Goal: Task Accomplishment & Management: Complete application form

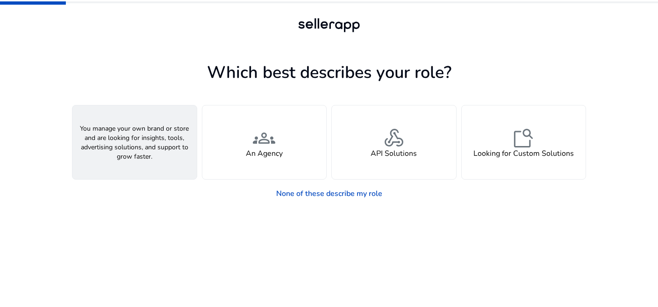
click at [114, 137] on div "person A Seller" at bounding box center [134, 143] width 124 height 74
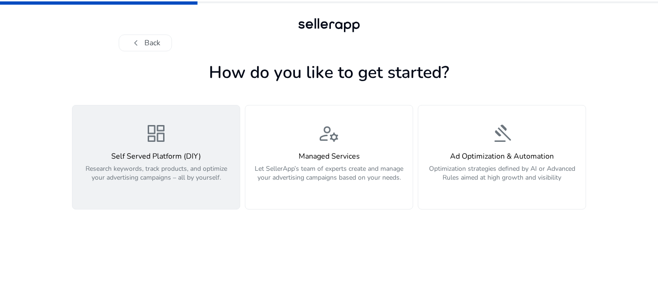
click at [148, 157] on h4 "Self Served Platform (DIY)" at bounding box center [156, 156] width 156 height 9
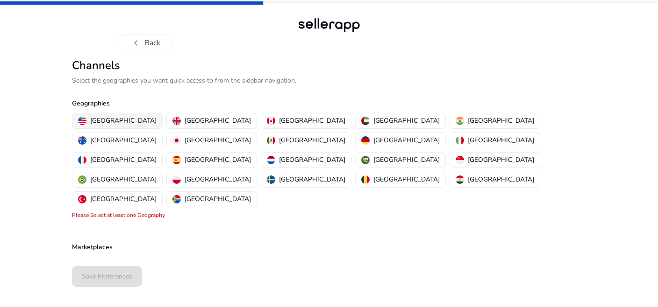
click at [112, 121] on p "[GEOGRAPHIC_DATA]" at bounding box center [123, 121] width 66 height 10
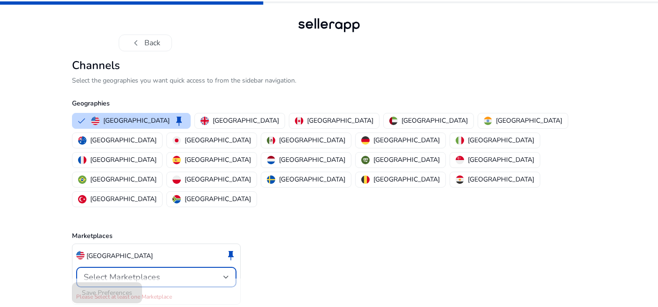
click at [215, 272] on div "Select Marketplaces" at bounding box center [154, 277] width 140 height 10
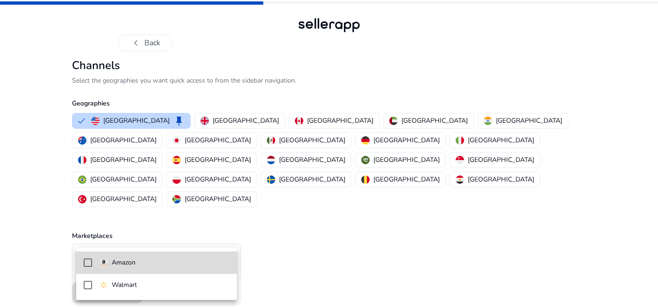
click at [144, 263] on span "Amazon" at bounding box center [164, 263] width 130 height 10
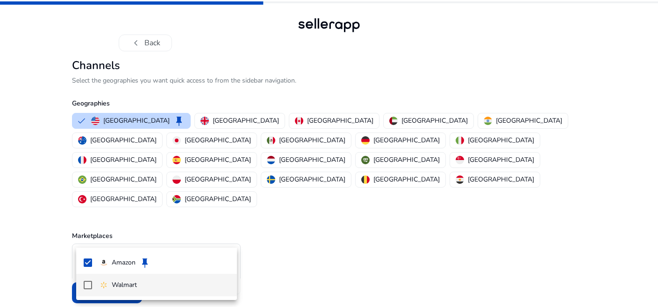
click at [85, 284] on mat-pseudo-checkbox at bounding box center [88, 285] width 8 height 8
click at [285, 278] on div at bounding box center [329, 153] width 658 height 307
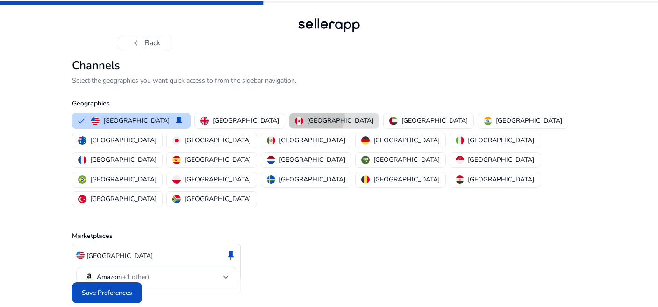
click at [307, 116] on p "[GEOGRAPHIC_DATA]" at bounding box center [340, 121] width 66 height 10
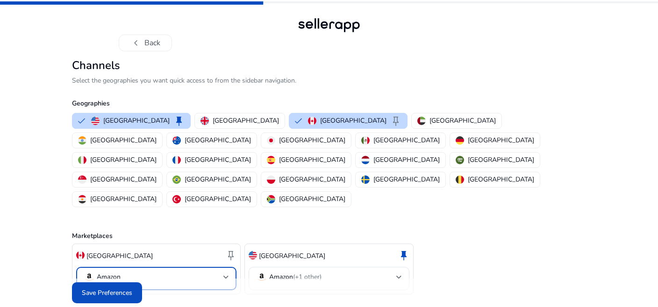
click at [228, 276] on div at bounding box center [226, 278] width 6 height 4
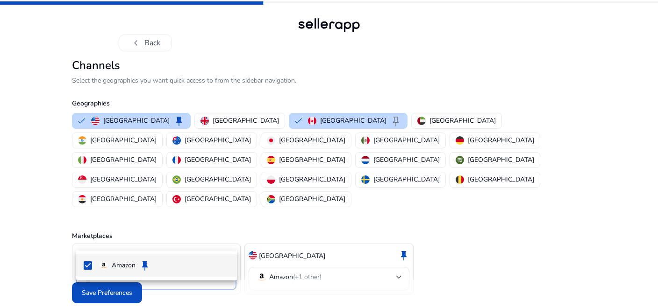
click at [386, 242] on div at bounding box center [329, 153] width 658 height 307
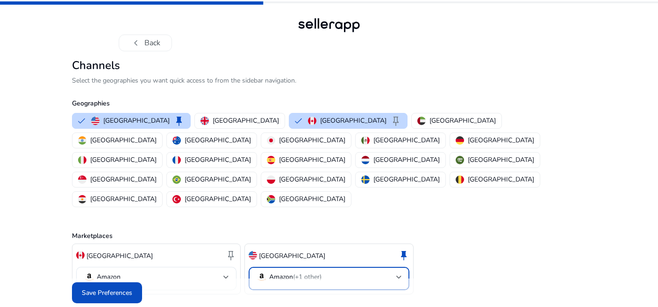
click at [394, 272] on mat-select-trigger "Amazon (+1 other)" at bounding box center [326, 277] width 140 height 11
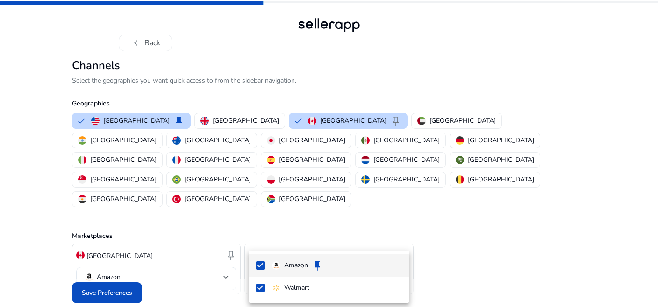
click at [394, 238] on div at bounding box center [329, 153] width 658 height 307
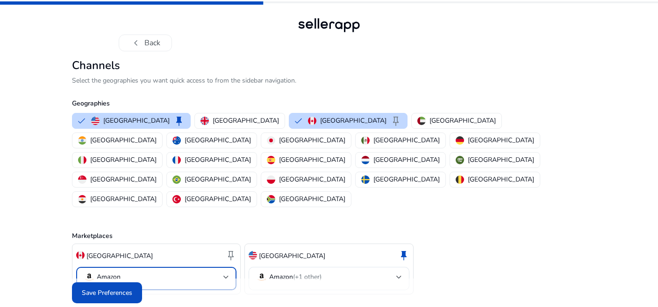
click at [224, 276] on div at bounding box center [226, 278] width 6 height 4
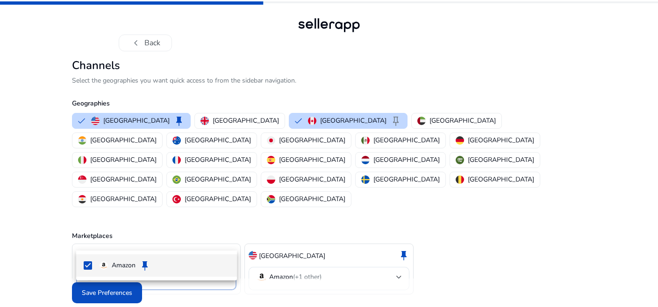
click at [224, 239] on div at bounding box center [329, 153] width 658 height 307
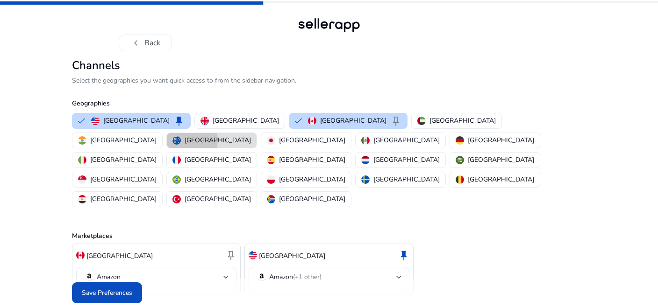
click at [251, 135] on div "[GEOGRAPHIC_DATA]" at bounding box center [211, 140] width 78 height 10
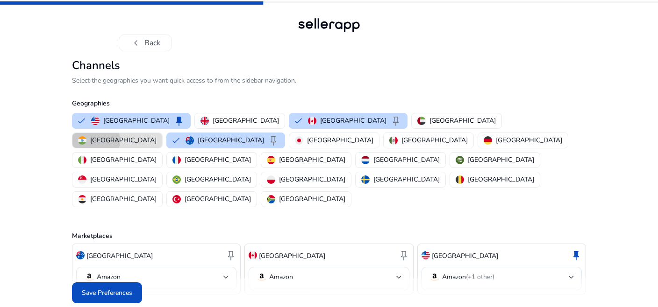
click at [156, 135] on p "[GEOGRAPHIC_DATA]" at bounding box center [123, 140] width 66 height 10
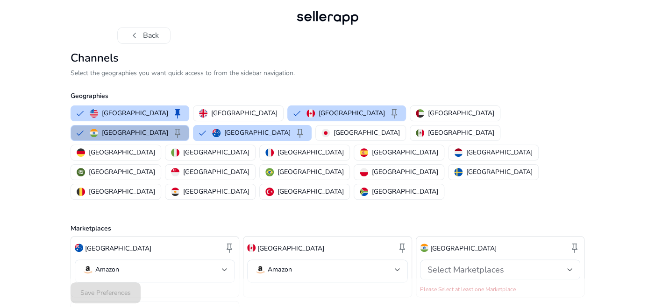
scroll to position [7, 0]
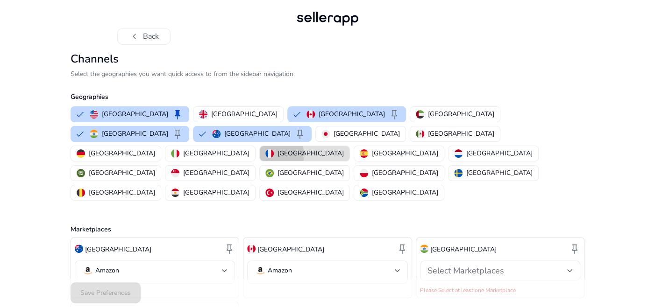
click at [280, 149] on p "[GEOGRAPHIC_DATA]" at bounding box center [310, 154] width 66 height 10
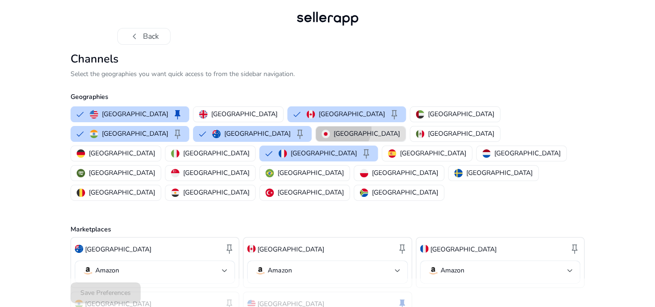
click at [316, 128] on button "[GEOGRAPHIC_DATA]" at bounding box center [361, 134] width 90 height 15
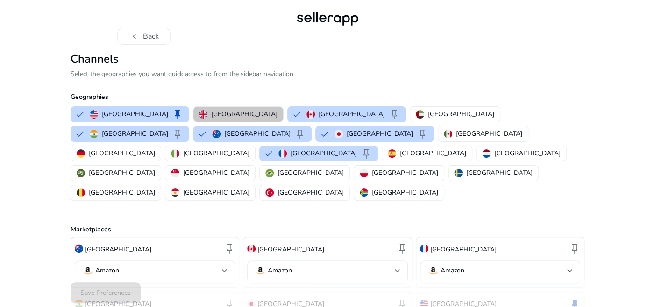
click at [217, 112] on p "[GEOGRAPHIC_DATA]" at bounding box center [244, 114] width 66 height 10
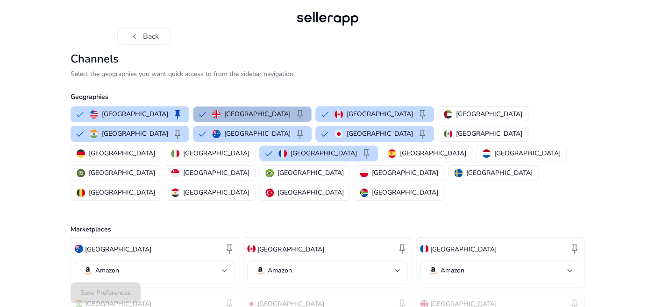
scroll to position [103, 0]
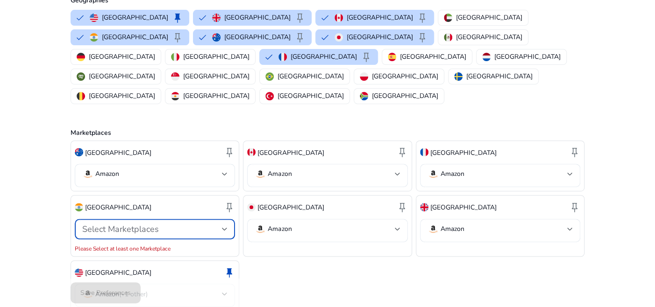
click at [224, 224] on div at bounding box center [225, 229] width 6 height 11
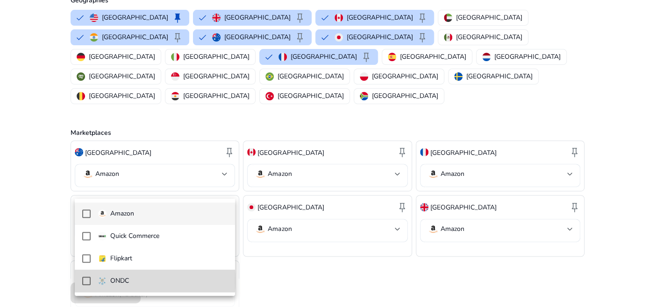
click at [88, 281] on mat-pseudo-checkbox at bounding box center [86, 281] width 8 height 8
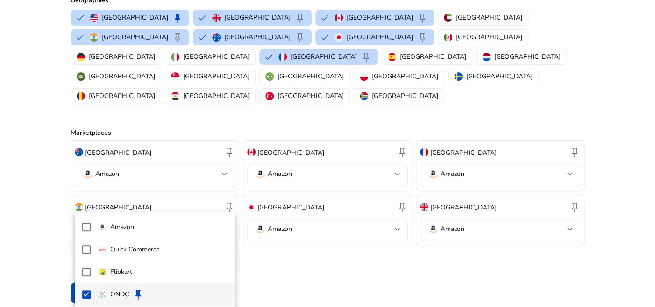
scroll to position [93, 0]
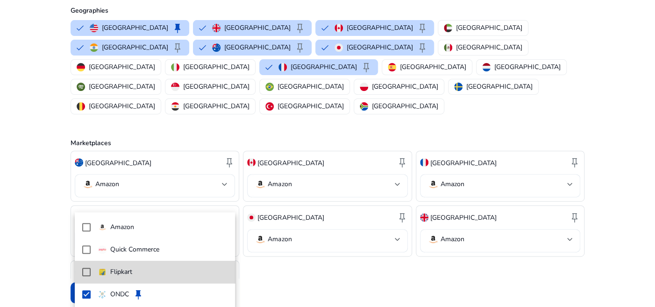
click at [85, 275] on mat-pseudo-checkbox at bounding box center [86, 272] width 8 height 8
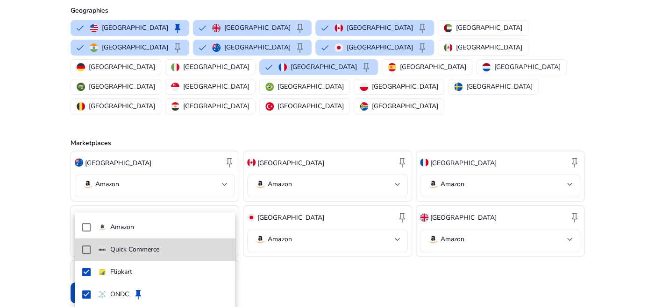
click at [90, 252] on mat-pseudo-checkbox at bounding box center [86, 250] width 8 height 8
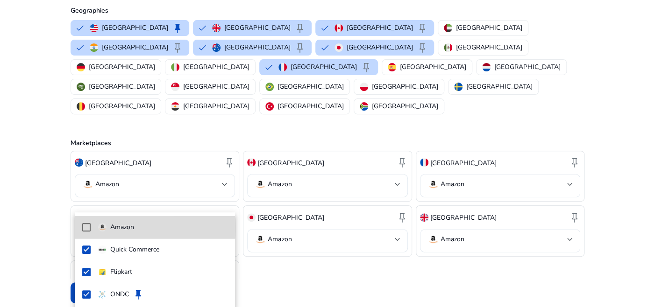
click at [86, 228] on mat-pseudo-checkbox at bounding box center [86, 227] width 8 height 8
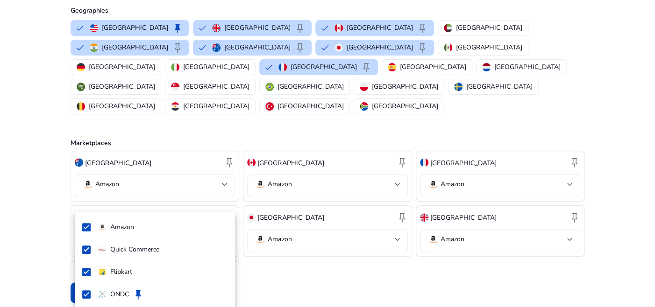
click at [302, 263] on div at bounding box center [327, 153] width 655 height 307
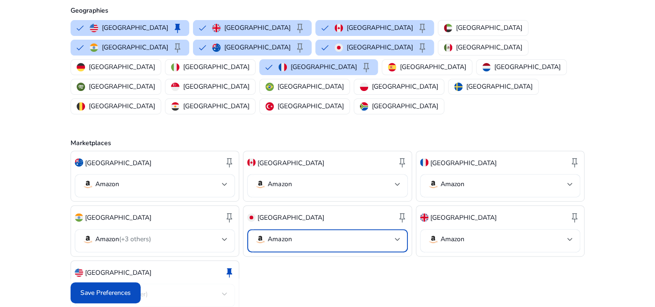
click at [397, 238] on div at bounding box center [398, 240] width 6 height 4
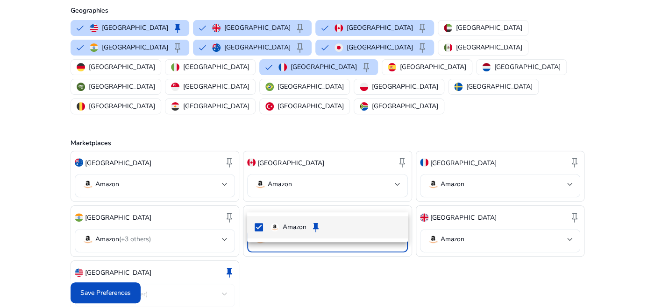
click at [397, 200] on div at bounding box center [327, 153] width 655 height 307
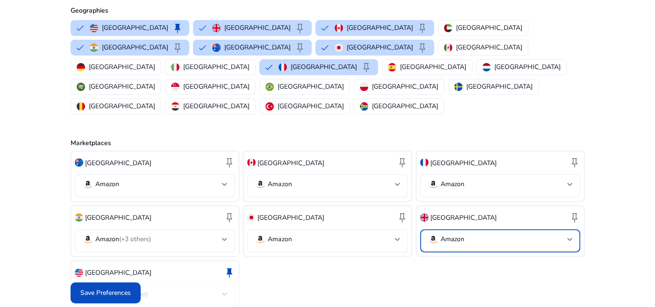
click at [473, 234] on mat-select-trigger "Amazon" at bounding box center [497, 239] width 140 height 11
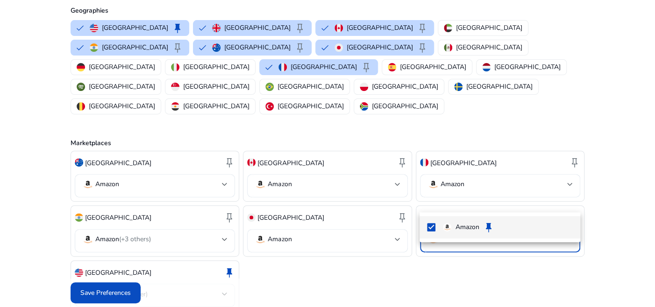
click at [473, 199] on div at bounding box center [327, 153] width 655 height 307
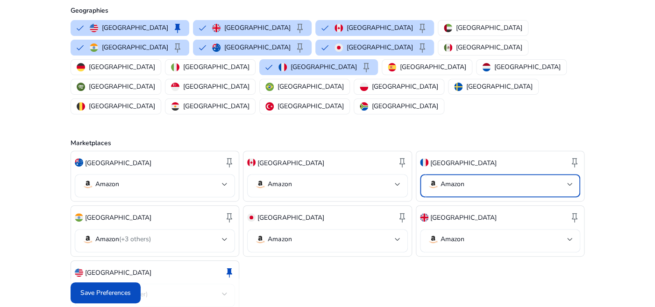
click at [462, 180] on p "Amazon" at bounding box center [453, 184] width 24 height 8
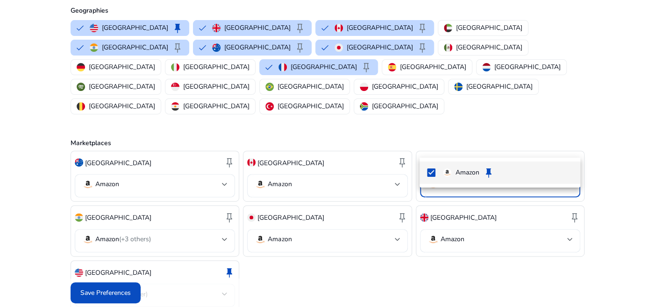
click at [462, 146] on div at bounding box center [327, 153] width 655 height 307
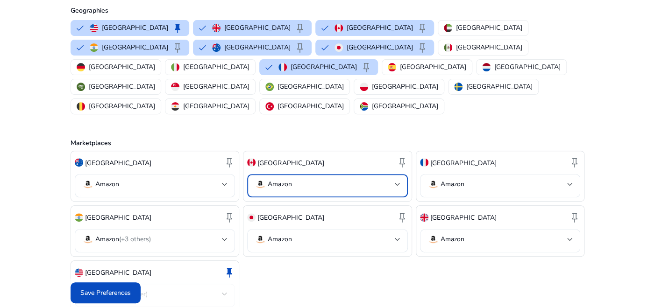
click at [385, 179] on mat-select-trigger "Amazon" at bounding box center [325, 184] width 140 height 11
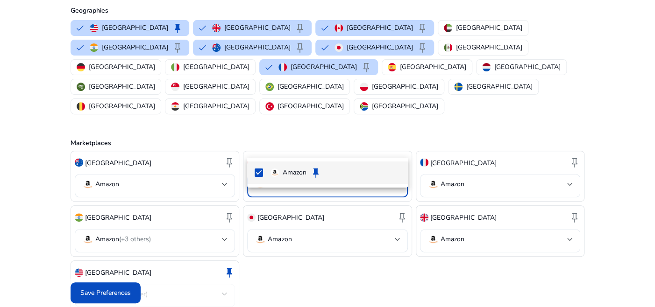
click at [385, 145] on div at bounding box center [327, 153] width 655 height 307
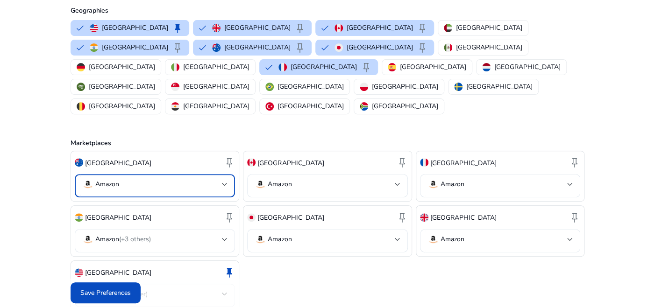
click at [207, 179] on mat-select-trigger "Amazon" at bounding box center [152, 184] width 140 height 11
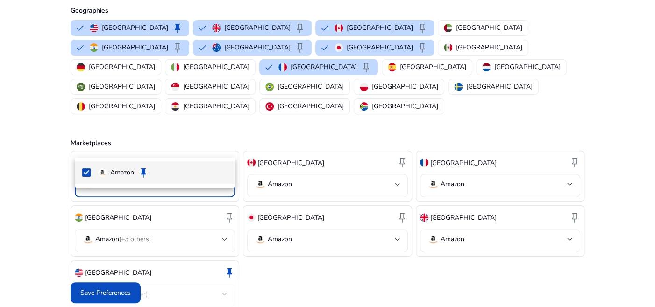
click at [207, 144] on div at bounding box center [327, 153] width 655 height 307
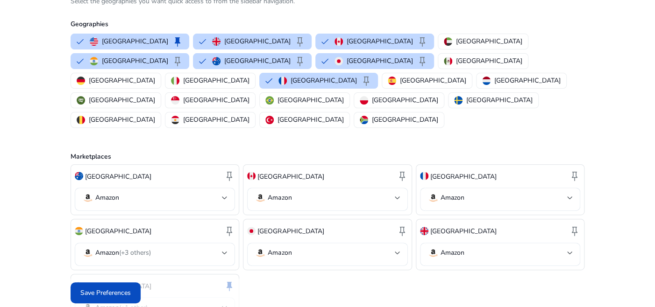
scroll to position [82, 0]
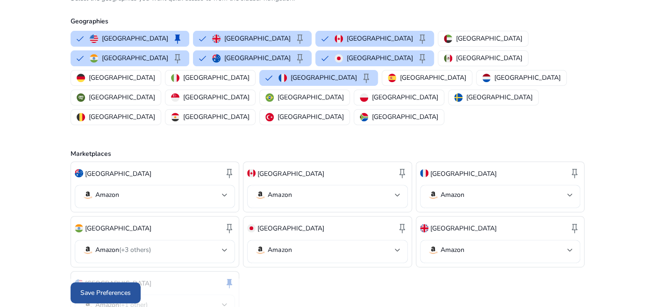
click at [113, 291] on span "Save Preferences" at bounding box center [105, 293] width 50 height 10
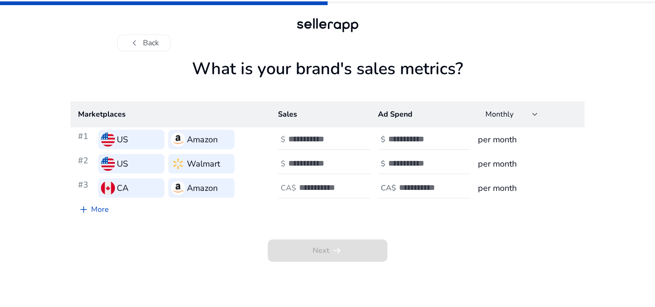
scroll to position [0, 0]
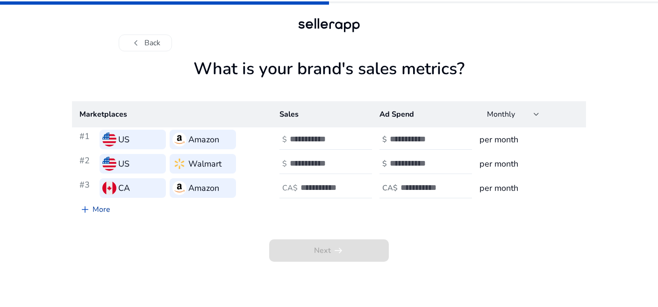
click at [99, 208] on link "add More" at bounding box center [95, 209] width 46 height 19
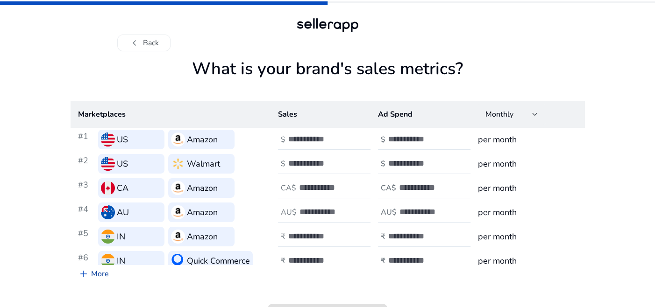
click at [99, 208] on div "AU" at bounding box center [131, 213] width 66 height 20
click at [101, 273] on link "add More" at bounding box center [94, 274] width 46 height 19
